Goal: Task Accomplishment & Management: Complete application form

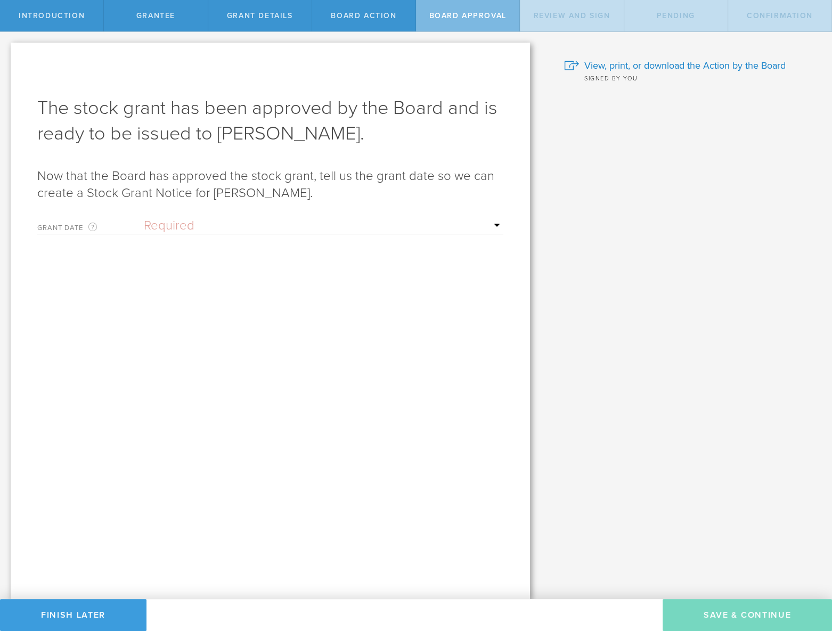
click at [240, 219] on select "Required Upon grantee's signature A specific date" at bounding box center [324, 226] width 360 height 16
select select "uponGranteeSignature"
click at [144, 218] on select "Required Upon grantee's signature A specific date" at bounding box center [324, 226] width 360 height 16
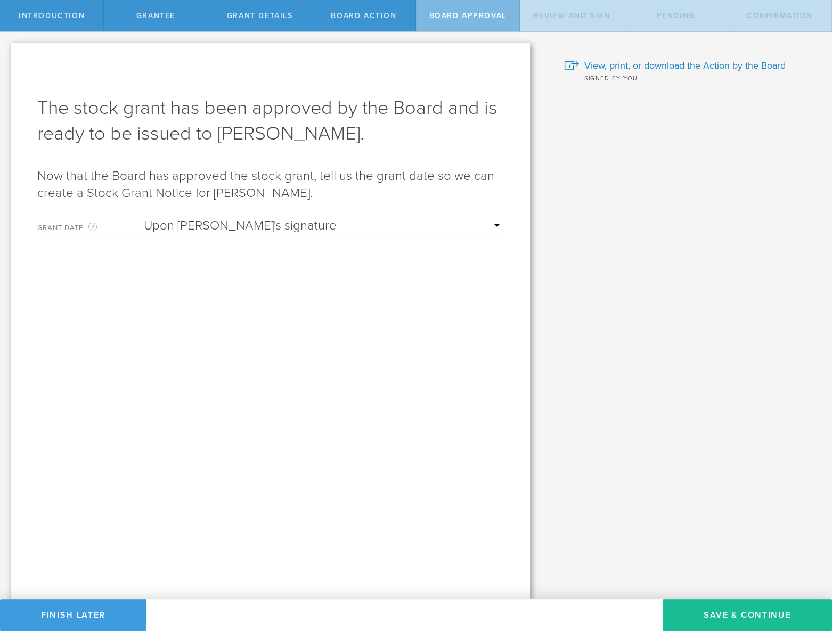
click at [385, 358] on div "Awaiting Board review and signature. We’ve sent the Action by the Board to the …" at bounding box center [270, 321] width 519 height 557
click at [735, 617] on button "Save & Continue" at bounding box center [747, 615] width 169 height 32
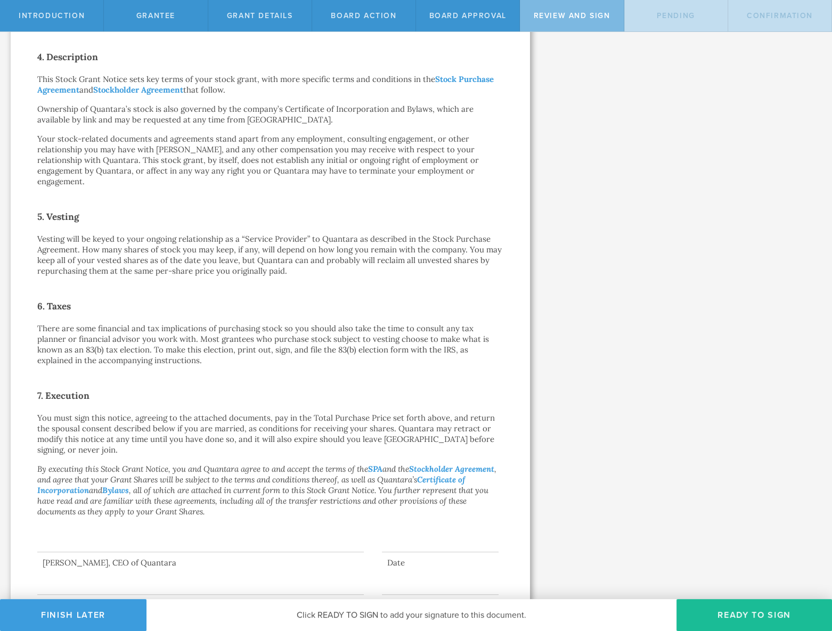
scroll to position [524, 0]
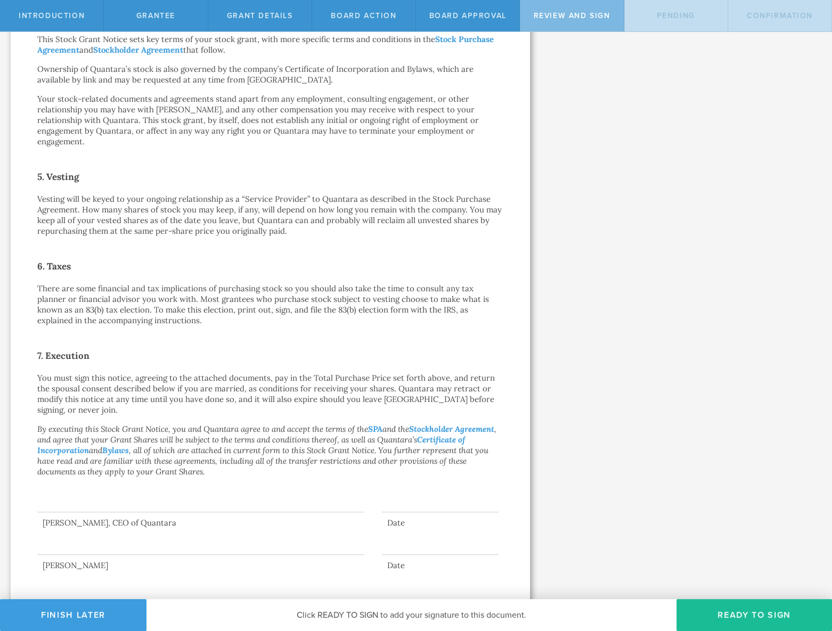
click at [90, 498] on div at bounding box center [200, 491] width 327 height 43
click at [749, 620] on button "Ready to Sign" at bounding box center [754, 615] width 156 height 32
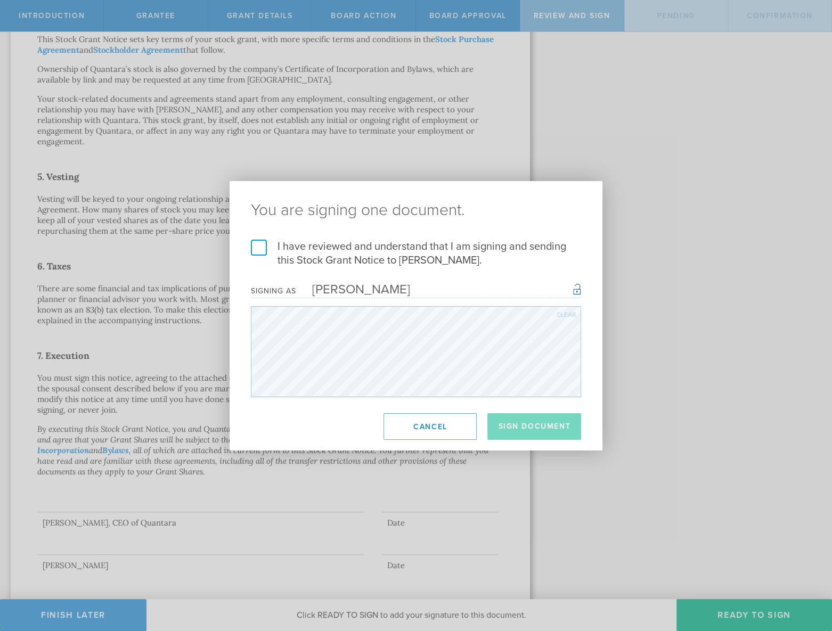
click at [259, 248] on label "I have reviewed and understand that I am signing and sending this Stock Grant N…" at bounding box center [416, 254] width 330 height 28
click at [0, 0] on input "I have reviewed and understand that I am signing and sending this Stock Grant N…" at bounding box center [0, 0] width 0 height 0
click at [554, 427] on button "Sign Document" at bounding box center [534, 426] width 94 height 27
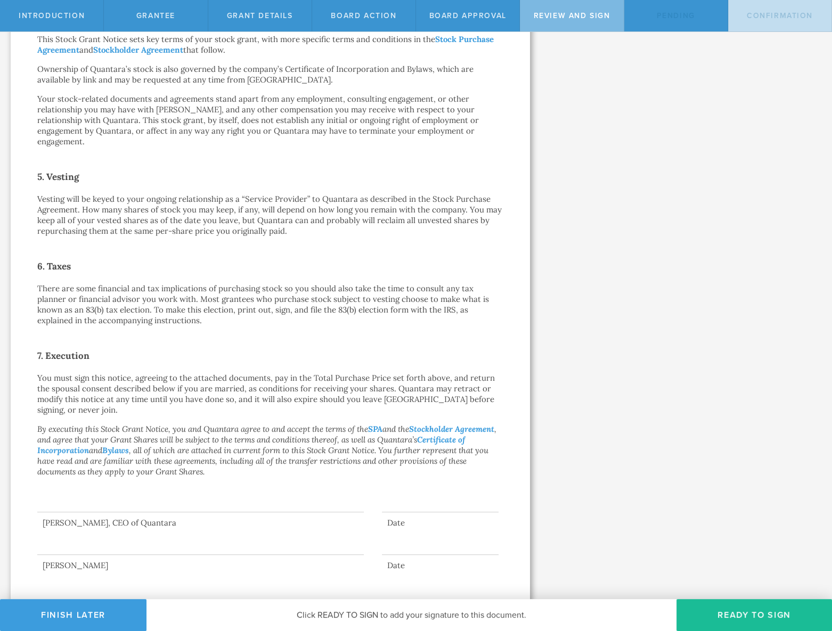
scroll to position [0, 0]
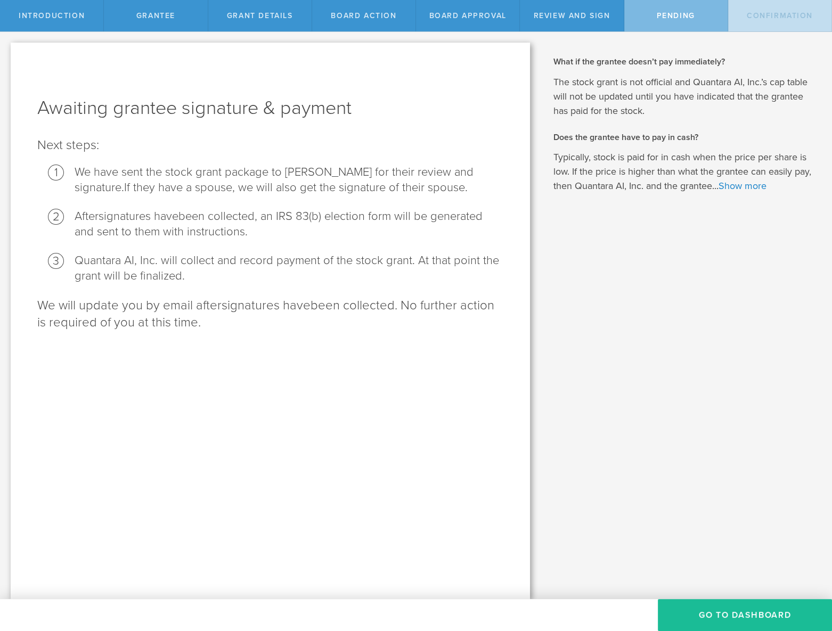
click at [715, 616] on button "Go To Dashboard" at bounding box center [745, 615] width 174 height 32
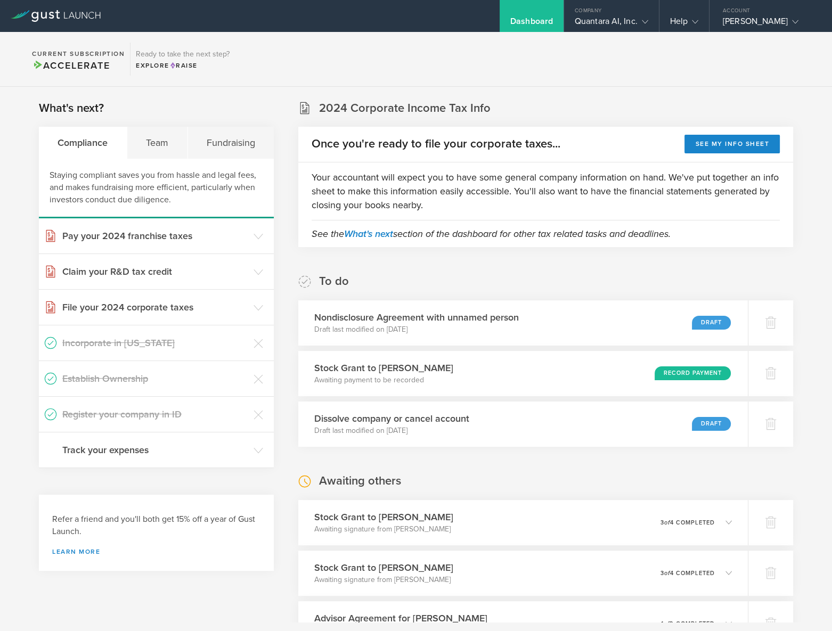
click at [774, 17] on div "[PERSON_NAME]" at bounding box center [768, 24] width 91 height 16
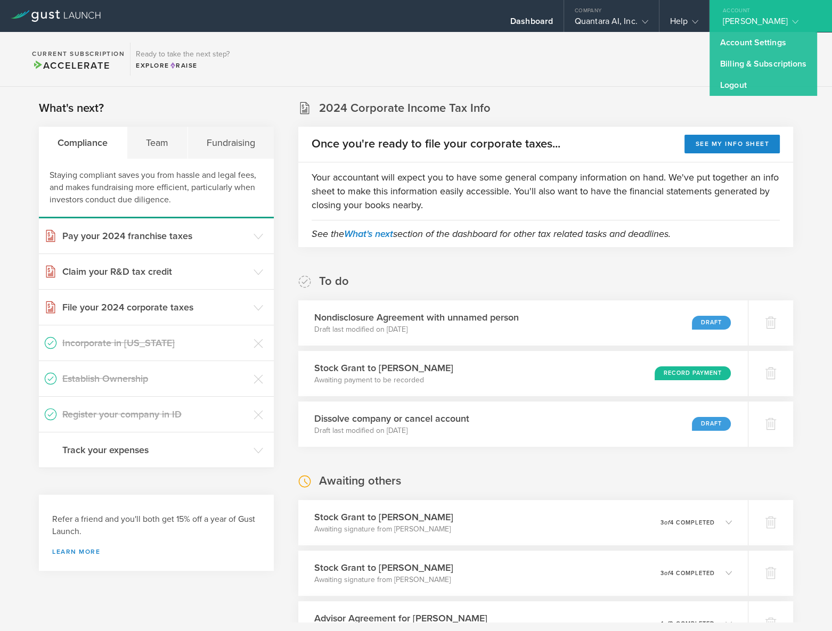
click at [744, 85] on link "Logout" at bounding box center [764, 85] width 108 height 21
